Goal: Transaction & Acquisition: Purchase product/service

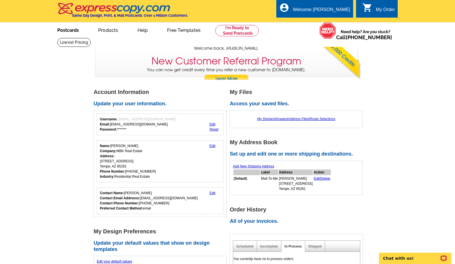
click at [68, 33] on link "Postcards" at bounding box center [68, 29] width 40 height 13
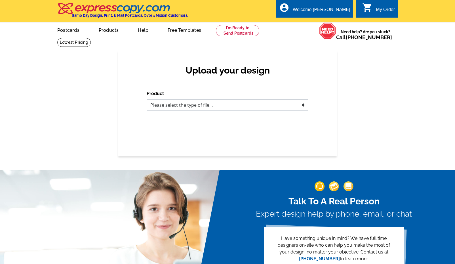
click at [147, 99] on select "Please select the type of file... Postcards Business Cards Letters and flyers G…" at bounding box center [228, 104] width 162 height 11
select select "1"
click option "Postcards" at bounding box center [0, 0] width 0 height 0
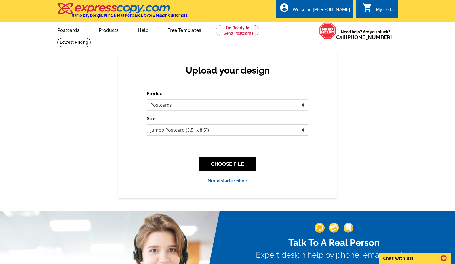
click at [147, 124] on select "Jumbo Postcard (5.5" x 8.5") Regular Postcard (4.25" x 5.6") Panoramic Postcard…" at bounding box center [228, 129] width 162 height 11
select select "1"
click option "Regular Postcard (4.25" x 5.6")" at bounding box center [0, 0] width 0 height 0
click at [224, 168] on button "CHOOSE FILE" at bounding box center [227, 163] width 56 height 13
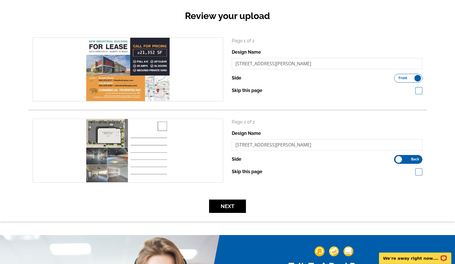
scroll to position [58, 0]
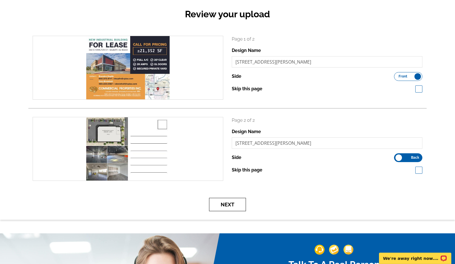
click at [230, 203] on button "Next" at bounding box center [227, 204] width 37 height 13
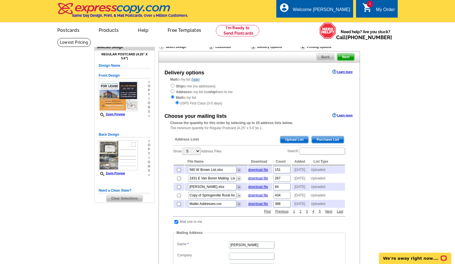
scroll to position [29, 0]
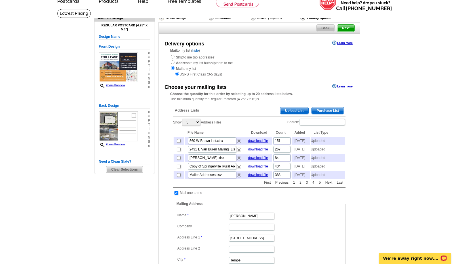
click at [293, 110] on span "Upload List" at bounding box center [294, 110] width 28 height 7
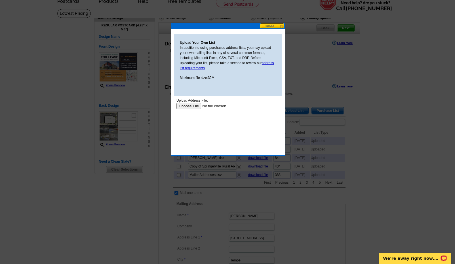
scroll to position [0, 0]
click at [187, 105] on input "file" at bounding box center [212, 106] width 72 height 6
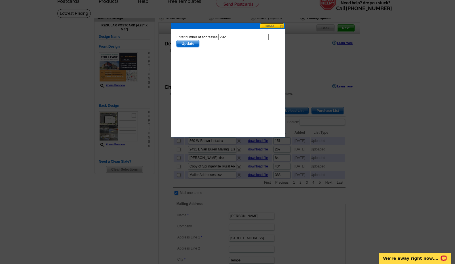
click at [186, 44] on span "Update" at bounding box center [188, 43] width 22 height 7
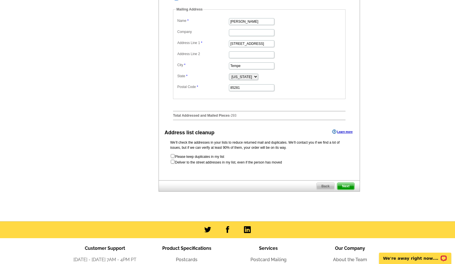
scroll to position [232, 0]
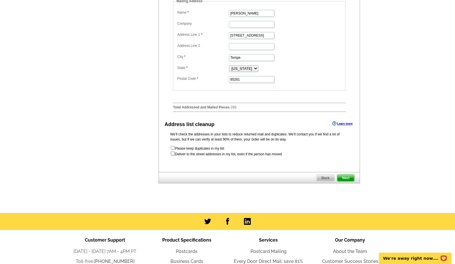
click at [172, 154] on input "checkbox" at bounding box center [173, 154] width 4 height 4
checkbox input "true"
radio input "true"
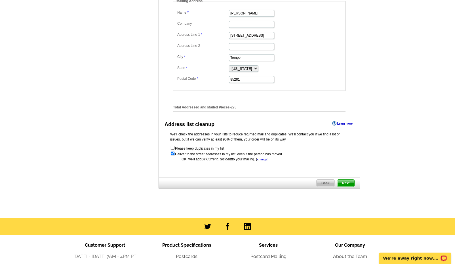
click at [344, 184] on span "Next" at bounding box center [345, 183] width 17 height 7
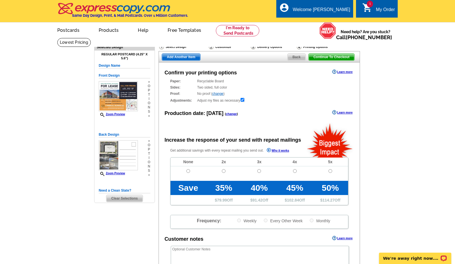
click at [328, 56] on span "Continue To Checkout" at bounding box center [332, 57] width 46 height 7
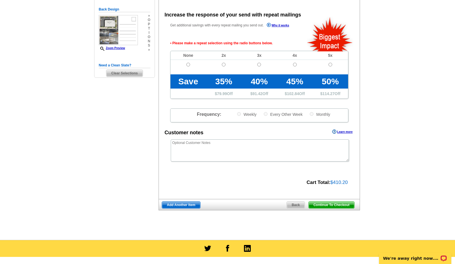
scroll to position [127, 0]
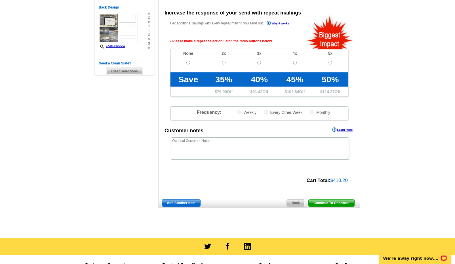
click at [327, 204] on span "Continue To Checkout" at bounding box center [332, 202] width 46 height 7
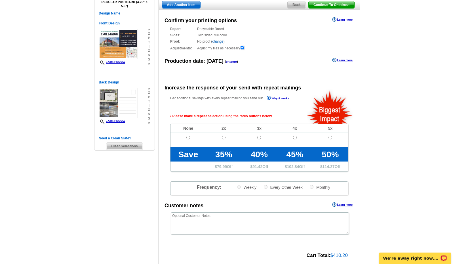
scroll to position [58, 0]
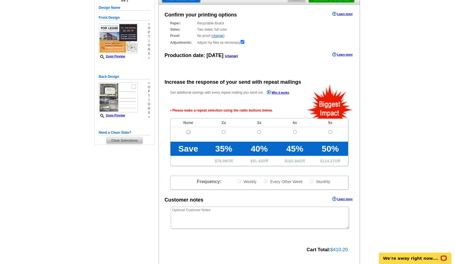
click at [188, 133] on input "radio" at bounding box center [188, 132] width 4 height 4
radio input "true"
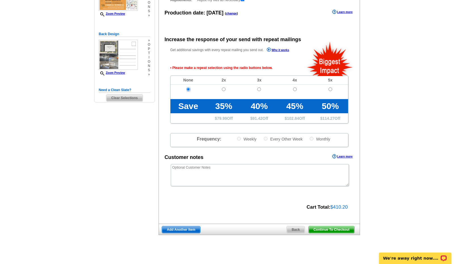
scroll to position [116, 0]
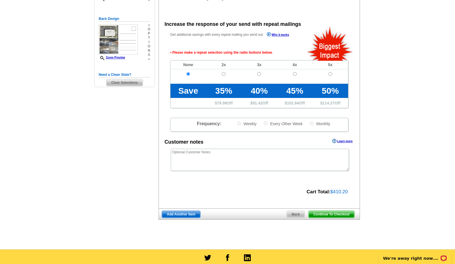
click at [321, 216] on span "Continue To Checkout" at bounding box center [332, 214] width 46 height 7
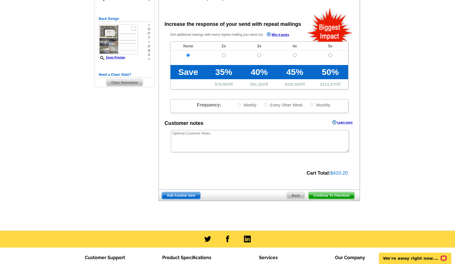
scroll to position [0, 0]
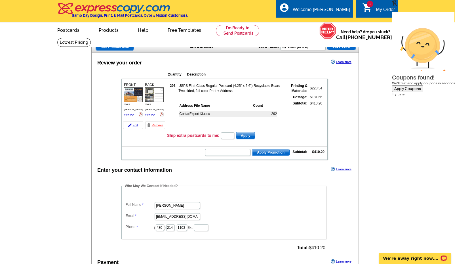
click at [394, 85] on button "Apply Coupons" at bounding box center [407, 88] width 31 height 7
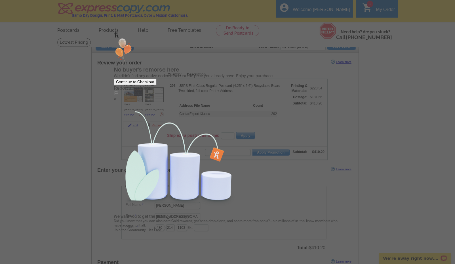
click at [154, 84] on div "Continue to Checkout" at bounding box center [135, 81] width 38 height 5
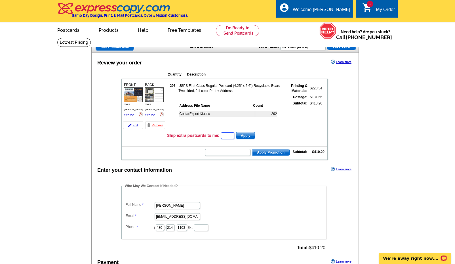
click at [227, 134] on input "text" at bounding box center [227, 135] width 13 height 7
type input "PMUSA50"
click at [232, 136] on input "PMUSA50" at bounding box center [227, 135] width 13 height 7
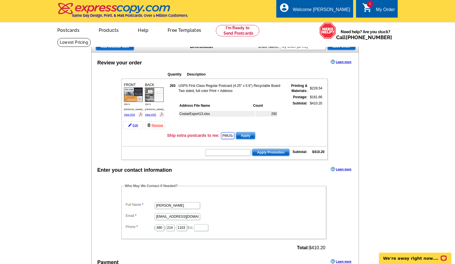
drag, startPoint x: 232, startPoint y: 136, endPoint x: 213, endPoint y: 135, distance: 18.7
click at [221, 135] on input "PMUSA50" at bounding box center [227, 135] width 13 height 7
click at [227, 154] on input "text" at bounding box center [227, 152] width 45 height 7
paste input "PMUSA50"
type input "PMUSA50"
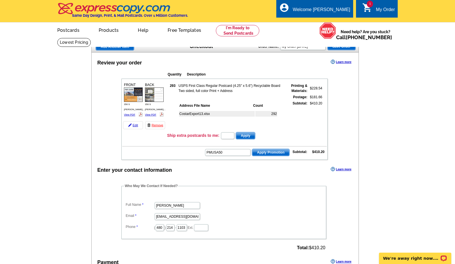
click at [265, 153] on span "Apply Promotion" at bounding box center [270, 152] width 37 height 7
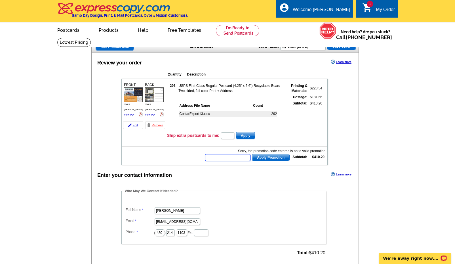
click at [240, 158] on input "text" at bounding box center [227, 157] width 45 height 7
type input "HURRY40"
click at [260, 158] on span "Apply Promotion" at bounding box center [270, 157] width 37 height 7
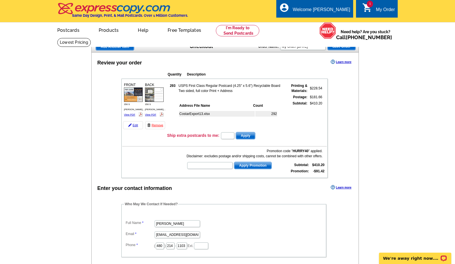
click at [244, 166] on span "Apply Promotion" at bounding box center [252, 165] width 37 height 7
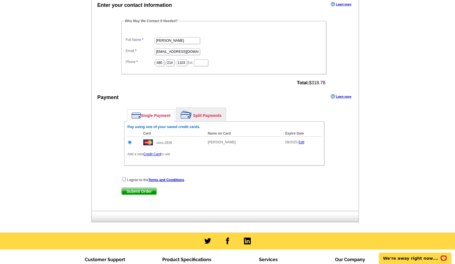
scroll to position [203, 0]
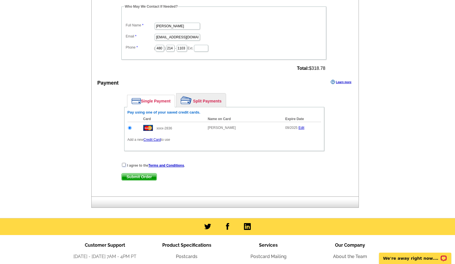
click at [124, 167] on input "checkbox" at bounding box center [124, 165] width 4 height 4
checkbox input "true"
click at [140, 178] on span "Submit Order" at bounding box center [139, 176] width 35 height 7
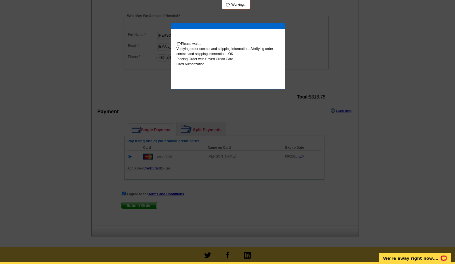
scroll to position [200, 0]
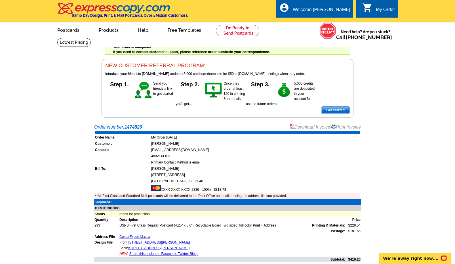
click at [293, 127] on link "Download Invoice" at bounding box center [310, 127] width 40 height 5
